Goal: Entertainment & Leisure: Browse casually

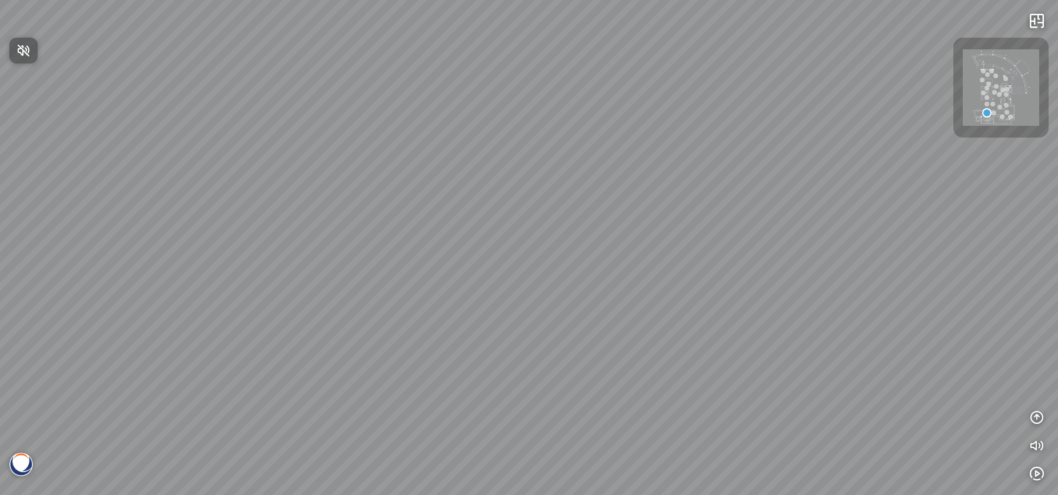
drag, startPoint x: 553, startPoint y: 289, endPoint x: 553, endPoint y: 332, distance: 42.9
click at [553, 332] on div at bounding box center [529, 247] width 1058 height 495
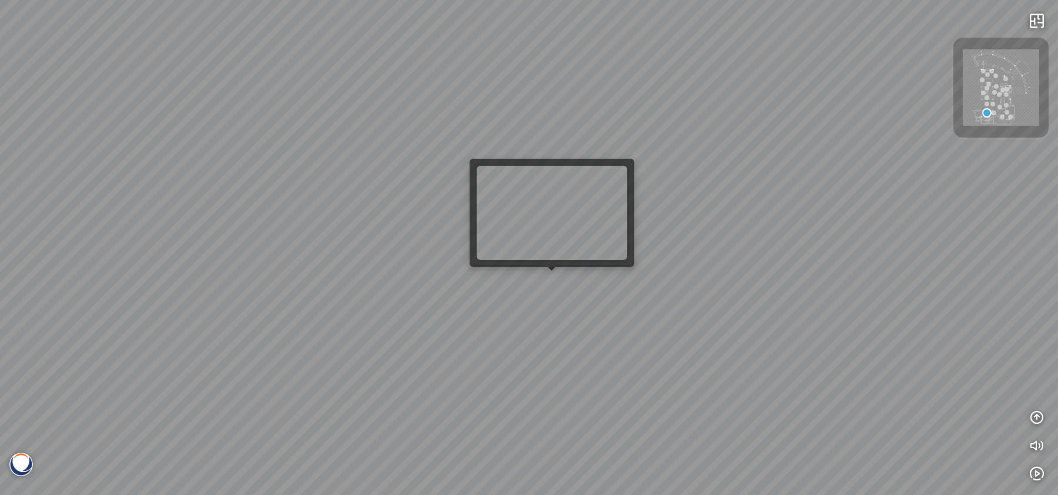
click at [557, 282] on div "INFO: krpano 1.20.8 (build [DATE]) INFO: HTML5/Desktop - Microsoft Edge 140.0 -…" at bounding box center [529, 247] width 1058 height 495
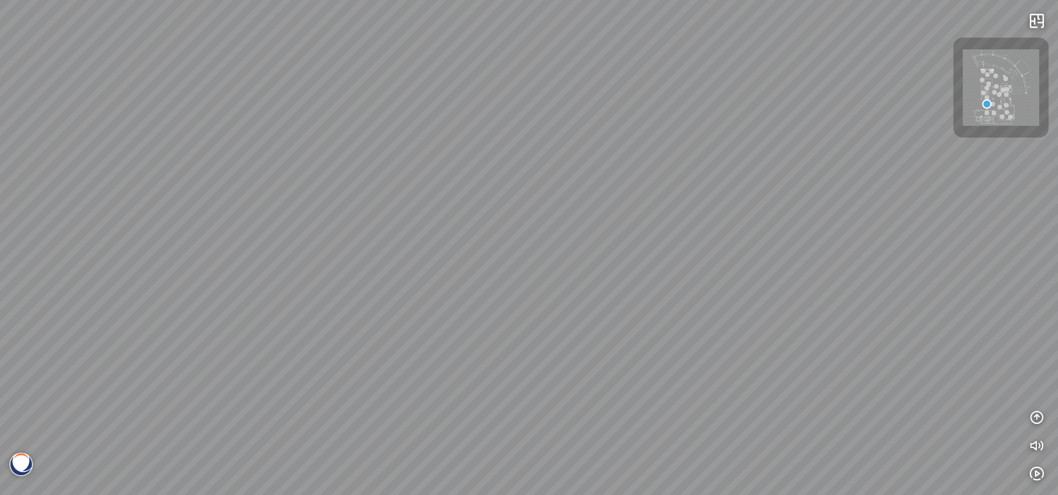
drag, startPoint x: 551, startPoint y: 291, endPoint x: 172, endPoint y: 271, distance: 379.2
click at [58, 242] on div "Venatino® - BQ8660 Nero Marquina® - BQ8740 Venatino® - BQ8660" at bounding box center [529, 247] width 1058 height 495
drag, startPoint x: 648, startPoint y: 379, endPoint x: 264, endPoint y: 469, distance: 394.9
click at [264, 469] on div "Venatino® - BQ8660 Nero Marquina® - BQ8740 Venatino® - BQ8660" at bounding box center [529, 247] width 1058 height 495
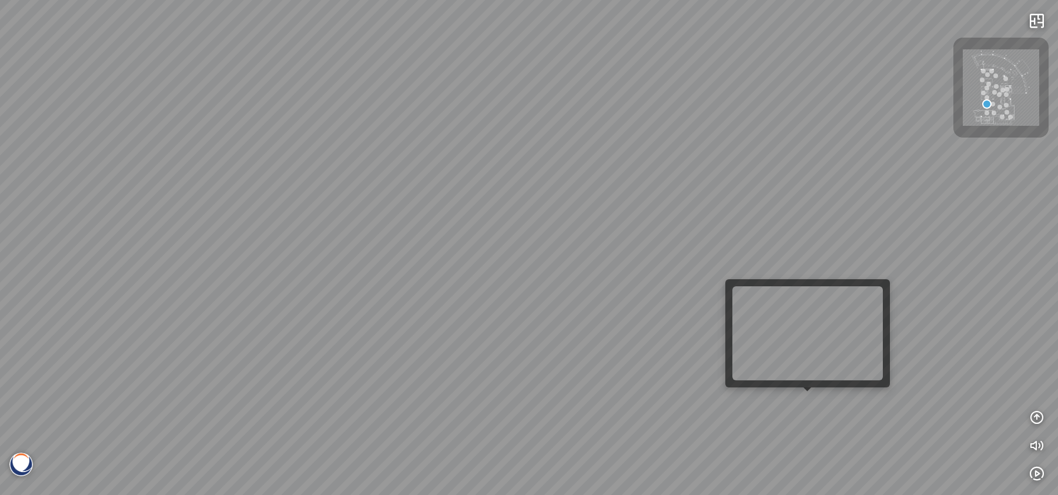
click at [802, 401] on div "Venatino® - BQ8660 Nero Marquina® - BQ8740 Venatino® - BQ8660" at bounding box center [529, 247] width 1058 height 495
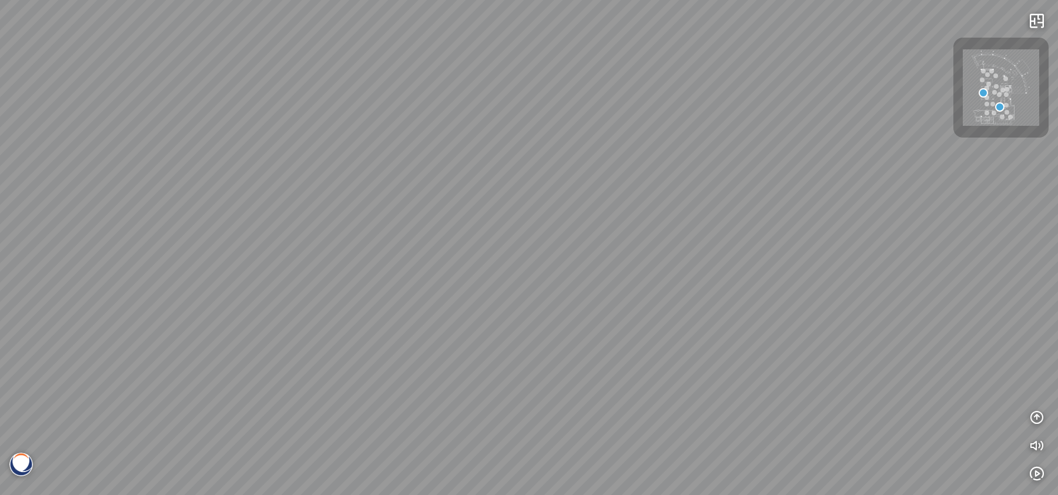
drag, startPoint x: 505, startPoint y: 393, endPoint x: 694, endPoint y: 391, distance: 189.3
click at [694, 391] on div "Gan Eden® - BQ8881 Argento™ - BQ8780" at bounding box center [529, 247] width 1058 height 495
drag, startPoint x: 315, startPoint y: 293, endPoint x: 611, endPoint y: 409, distance: 318.9
click at [660, 424] on div "Gan Eden® - BQ8881 Argento™ - BQ8780" at bounding box center [529, 247] width 1058 height 495
drag, startPoint x: 334, startPoint y: 356, endPoint x: 634, endPoint y: 379, distance: 300.7
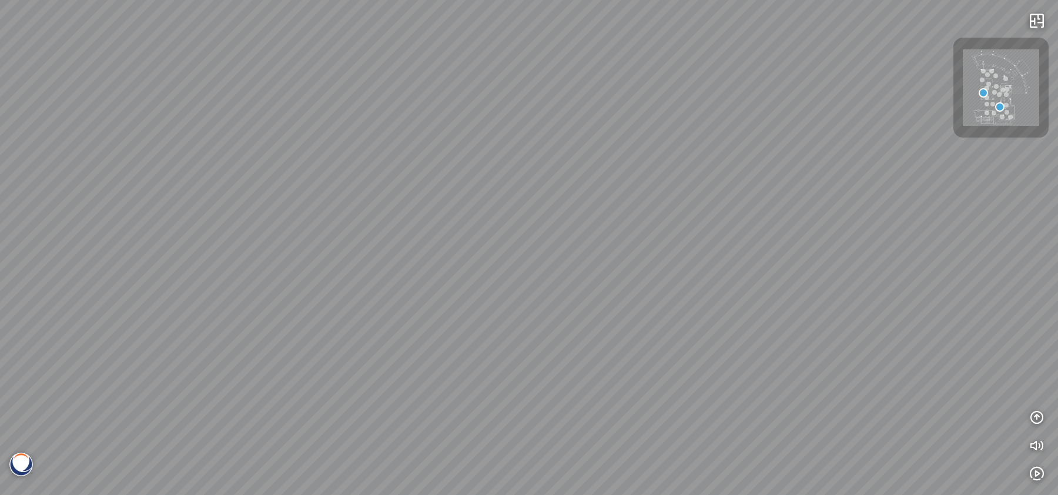
click at [634, 379] on div "Gan Eden® - BQ8881 Argento™ - BQ8780" at bounding box center [529, 247] width 1058 height 495
drag, startPoint x: 298, startPoint y: 368, endPoint x: 82, endPoint y: 358, distance: 216.6
click at [82, 358] on div "Gan Eden® - BQ8881 Argento™ - BQ8780" at bounding box center [529, 247] width 1058 height 495
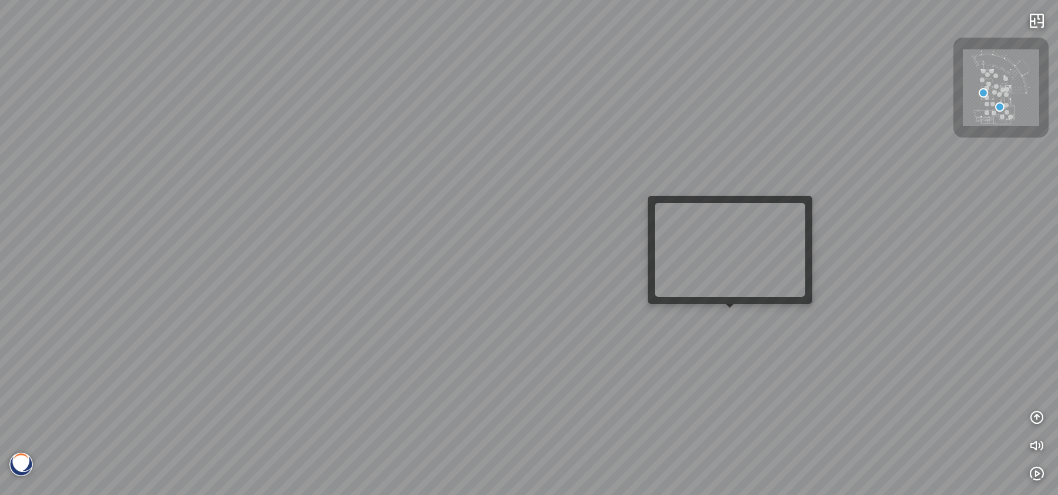
click at [736, 323] on div "Gan Eden® - BQ8881 Argento™ - BQ8780" at bounding box center [529, 247] width 1058 height 495
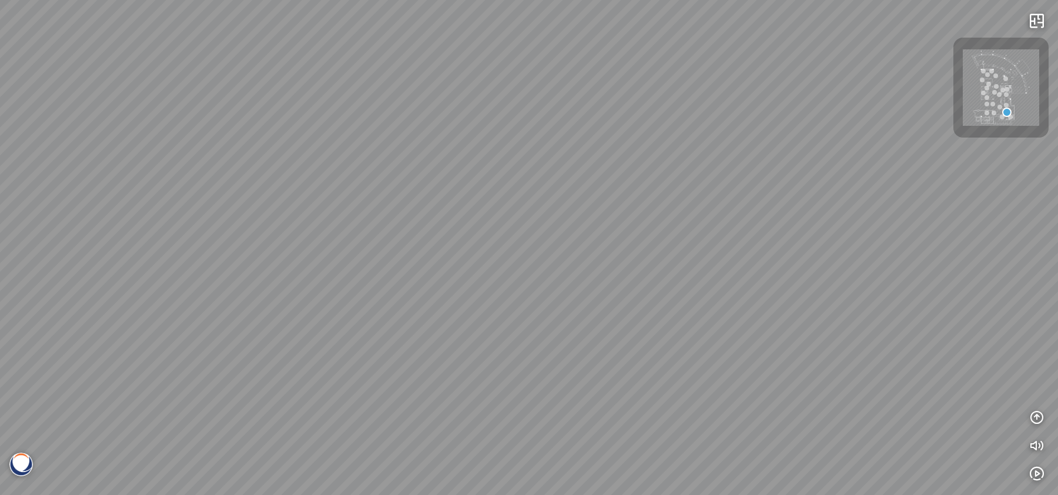
drag, startPoint x: 403, startPoint y: 313, endPoint x: 196, endPoint y: 330, distance: 208.2
click at [196, 330] on div at bounding box center [529, 247] width 1058 height 495
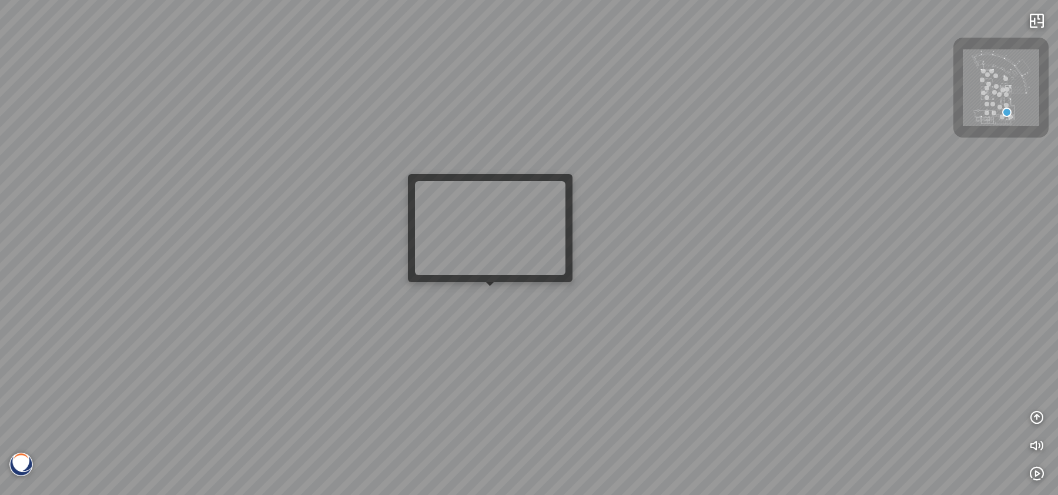
click at [494, 302] on div at bounding box center [529, 247] width 1058 height 495
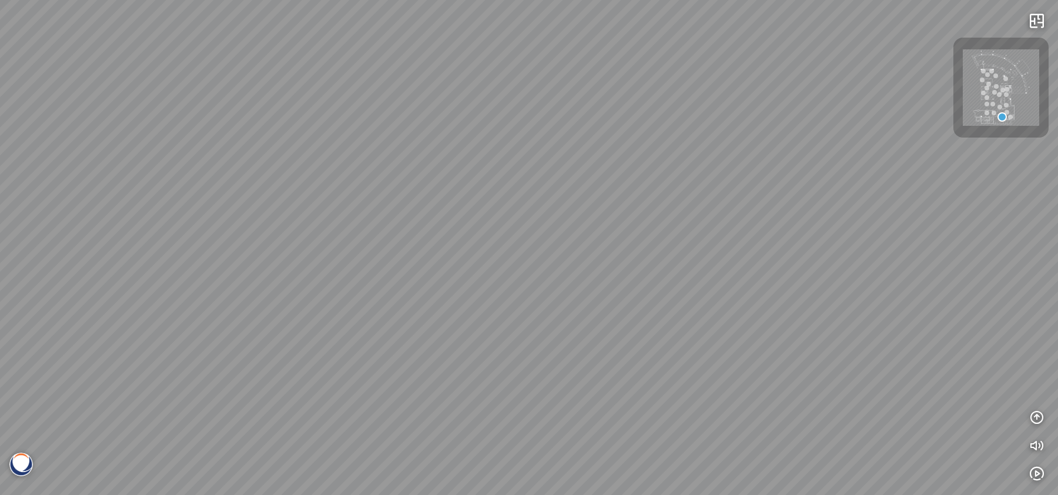
drag, startPoint x: 494, startPoint y: 302, endPoint x: 891, endPoint y: 223, distance: 405.2
click at [891, 223] on div at bounding box center [529, 247] width 1058 height 495
drag, startPoint x: 379, startPoint y: 311, endPoint x: 777, endPoint y: 260, distance: 401.3
click at [777, 260] on div at bounding box center [529, 247] width 1058 height 495
drag, startPoint x: 377, startPoint y: 279, endPoint x: 707, endPoint y: 315, distance: 332.3
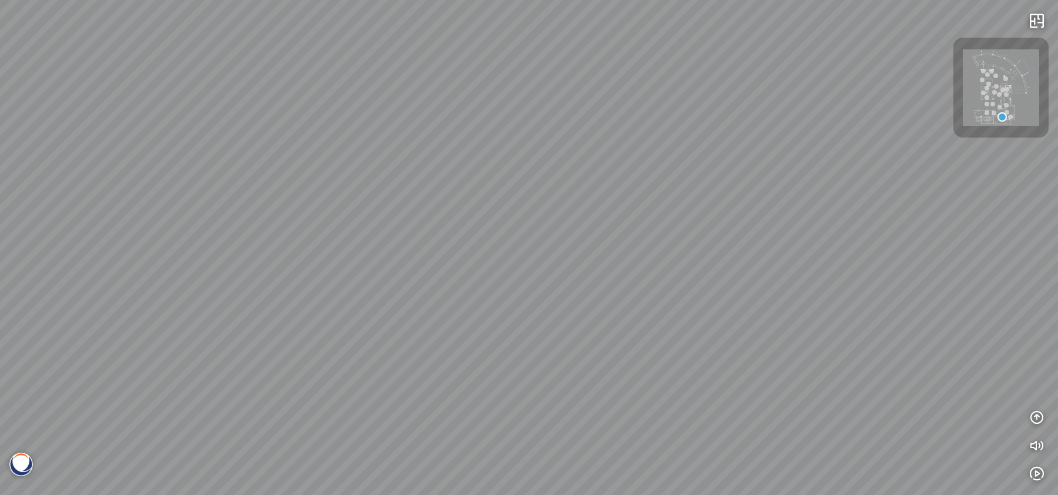
click at [707, 315] on div at bounding box center [529, 247] width 1058 height 495
drag, startPoint x: 647, startPoint y: 360, endPoint x: 667, endPoint y: 396, distance: 40.5
click at [667, 396] on div at bounding box center [529, 247] width 1058 height 495
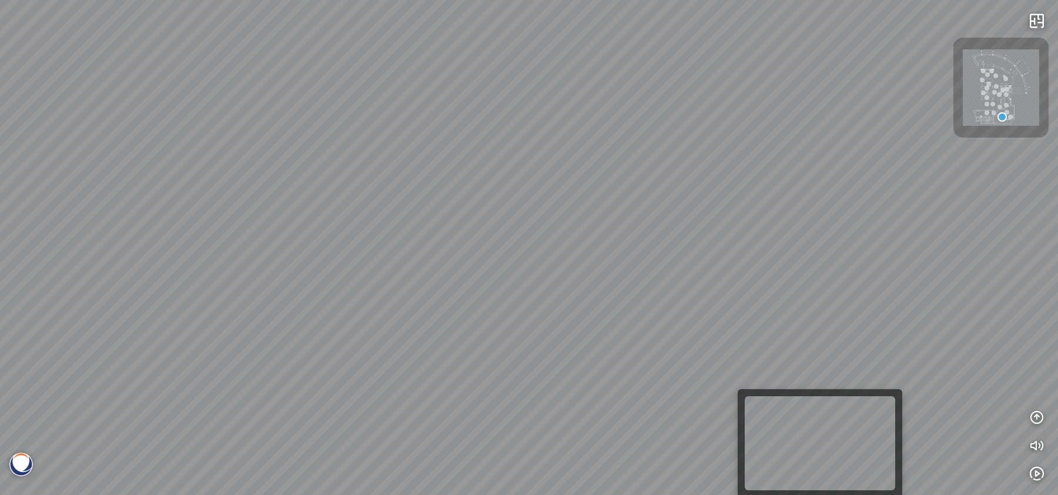
click at [803, 490] on div at bounding box center [820, 443] width 151 height 94
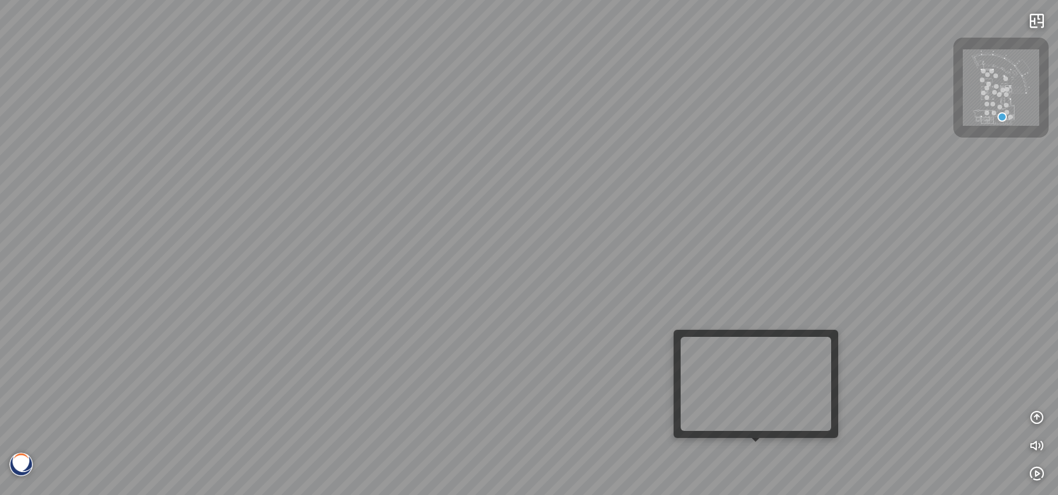
click at [758, 462] on div at bounding box center [529, 247] width 1058 height 495
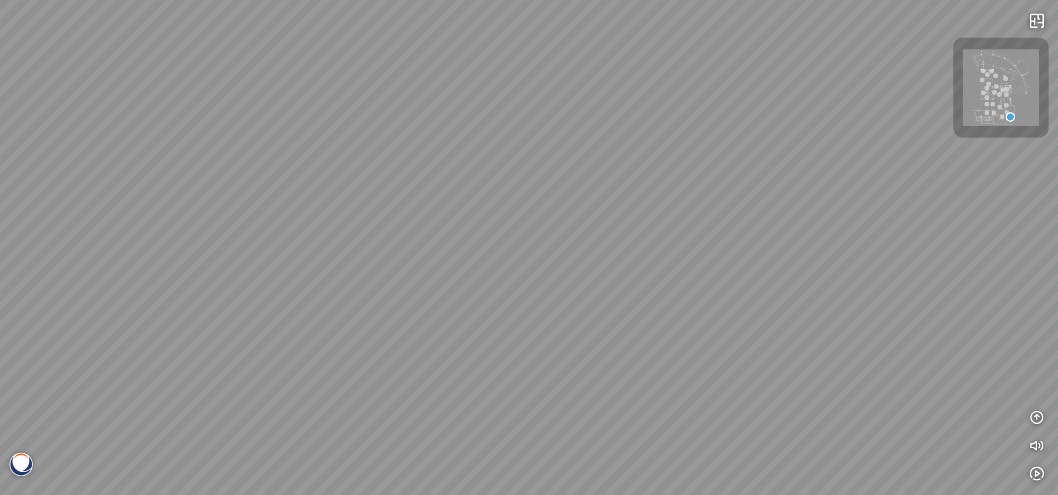
drag, startPoint x: 494, startPoint y: 370, endPoint x: 306, endPoint y: 365, distance: 188.8
click at [306, 365] on div at bounding box center [529, 247] width 1058 height 495
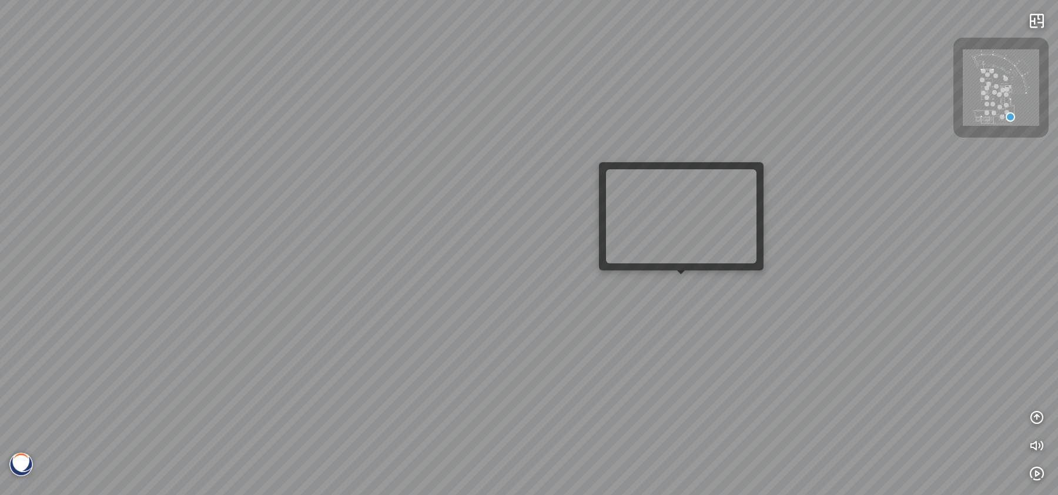
click at [688, 289] on div at bounding box center [529, 247] width 1058 height 495
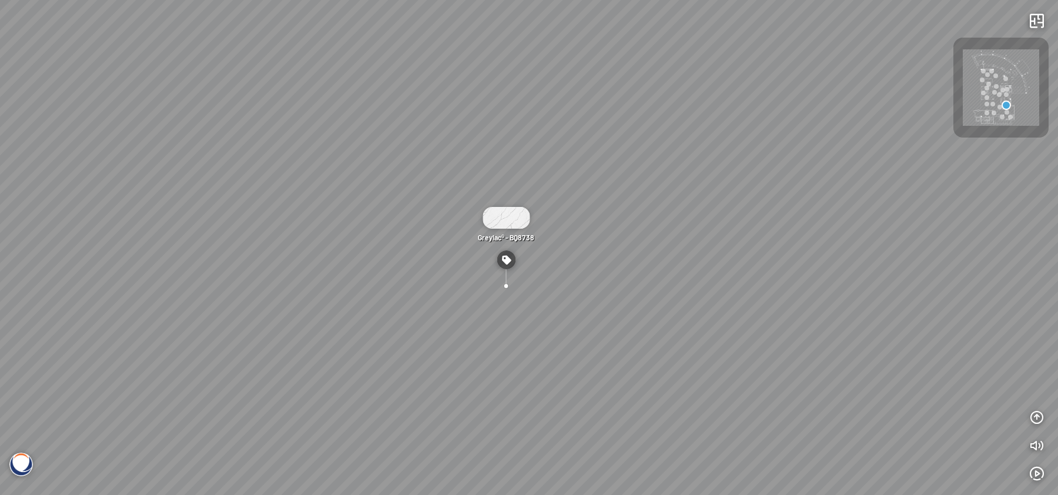
drag, startPoint x: 474, startPoint y: 279, endPoint x: 541, endPoint y: 304, distance: 71.4
click at [541, 304] on div "Greylac® - BQ8738" at bounding box center [529, 247] width 1058 height 495
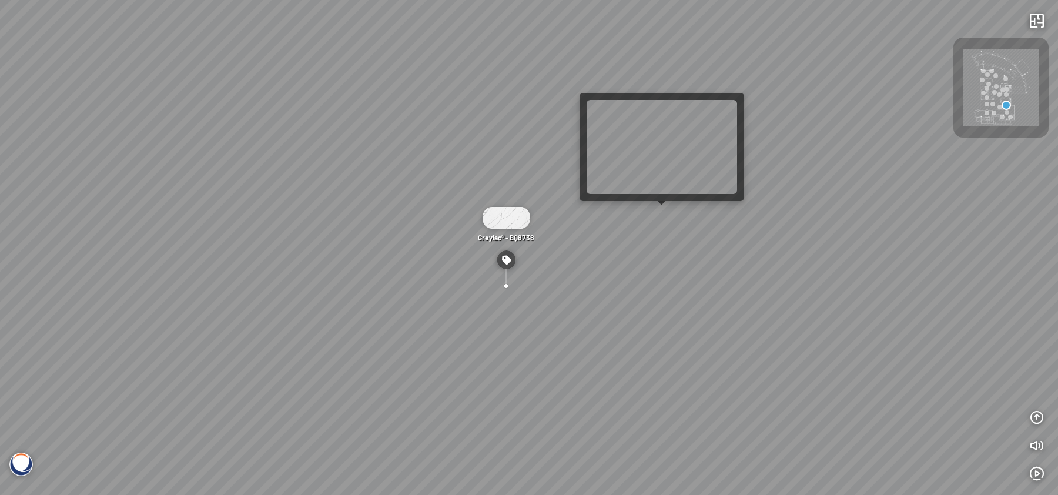
click at [668, 218] on div "Greylac® - BQ8738" at bounding box center [529, 247] width 1058 height 495
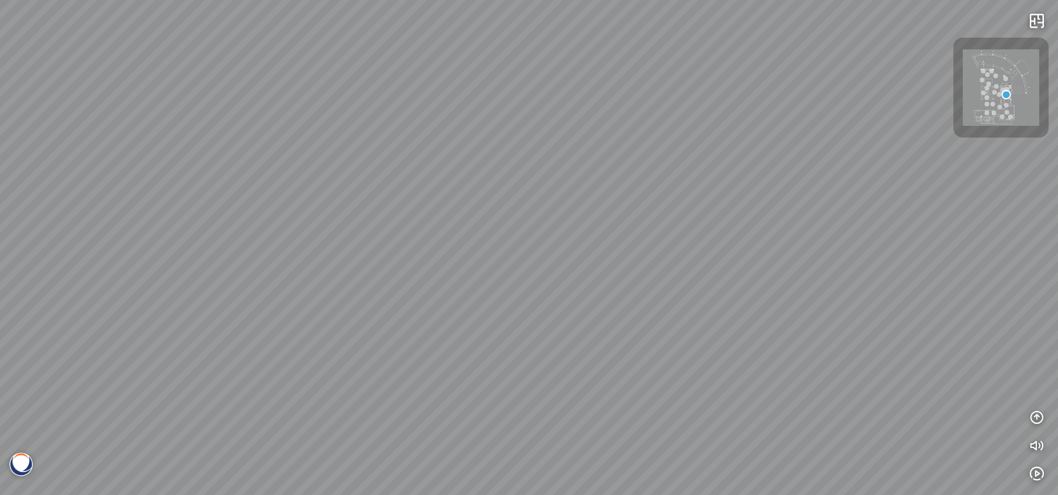
drag, startPoint x: 508, startPoint y: 243, endPoint x: 1039, endPoint y: 328, distance: 538.3
click at [1039, 328] on div "Greylac® - BQ8738 Venatino® - BQ8660 White Fusion™ - BQ8825 Venatino® - BQ8660 …" at bounding box center [529, 247] width 1058 height 495
drag, startPoint x: 586, startPoint y: 272, endPoint x: 760, endPoint y: 302, distance: 175.9
click at [760, 302] on div "Greylac® - BQ8738 Venatino® - BQ8660 White Fusion™ - BQ8825 Venatino® - BQ8660 …" at bounding box center [529, 247] width 1058 height 495
drag, startPoint x: 406, startPoint y: 296, endPoint x: 480, endPoint y: 320, distance: 78.3
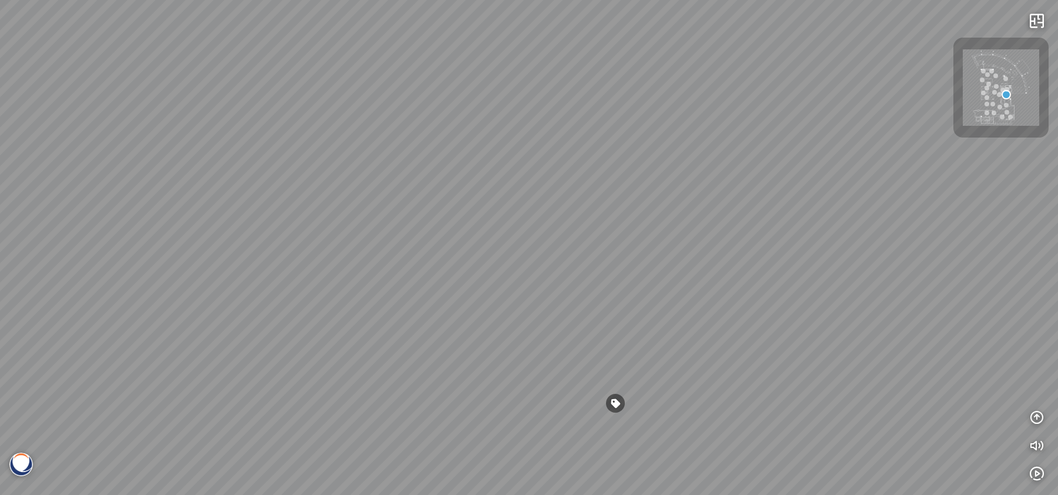
click at [706, 329] on div "Greylac® - BQ8738 Venatino® - BQ8660 White Fusion™ - BQ8825 Venatino® - BQ8660 …" at bounding box center [529, 247] width 1058 height 495
click at [483, 316] on div "Greylac® - BQ8738 Venatino® - BQ8660 White Fusion™ - BQ8825 Venatino® - BQ8660 …" at bounding box center [529, 247] width 1058 height 495
